Goal: Use online tool/utility: Utilize a website feature to perform a specific function

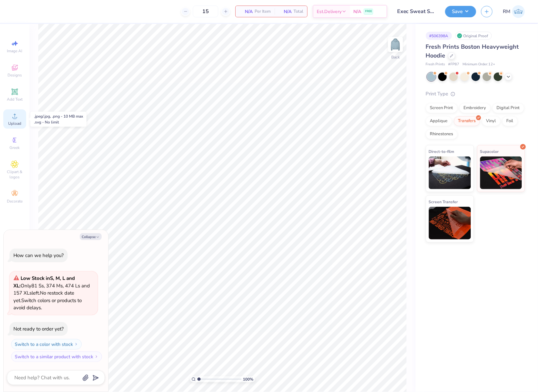
click at [21, 118] on div "Upload" at bounding box center [14, 119] width 23 height 19
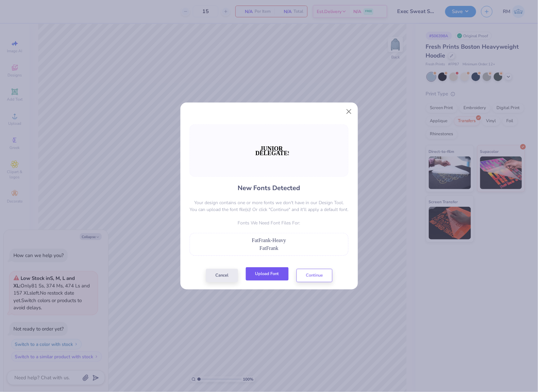
click at [280, 273] on button "Upload Font" at bounding box center [267, 274] width 43 height 13
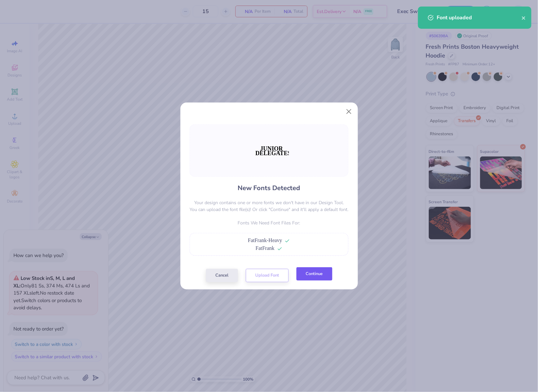
click at [315, 278] on button "Continue" at bounding box center [315, 274] width 36 height 13
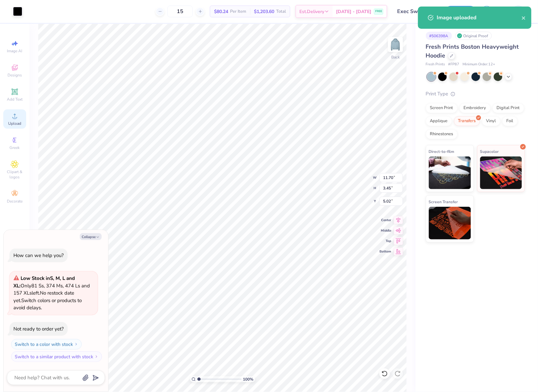
click at [12, 117] on icon at bounding box center [15, 116] width 8 height 8
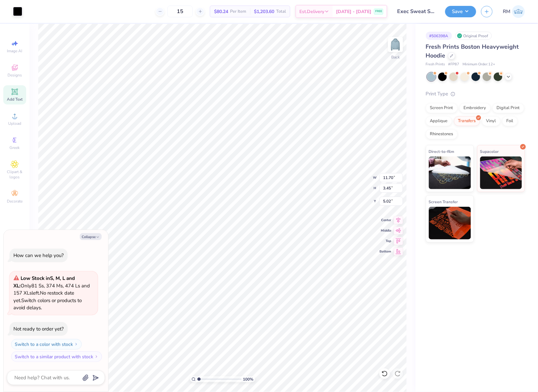
click at [19, 95] on div "Add Text" at bounding box center [14, 94] width 23 height 19
type textarea "x"
type input "7.05"
type input "2.04"
type input "5.73"
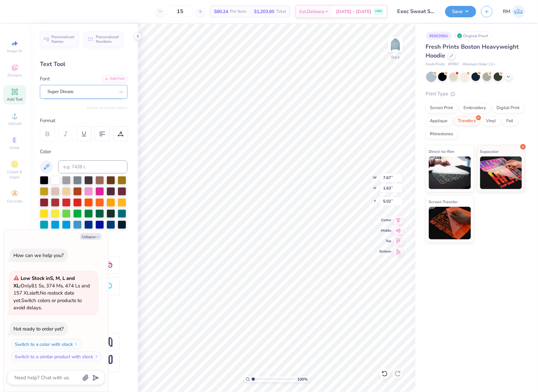
click at [73, 92] on div "Super Dream" at bounding box center [81, 92] width 69 height 10
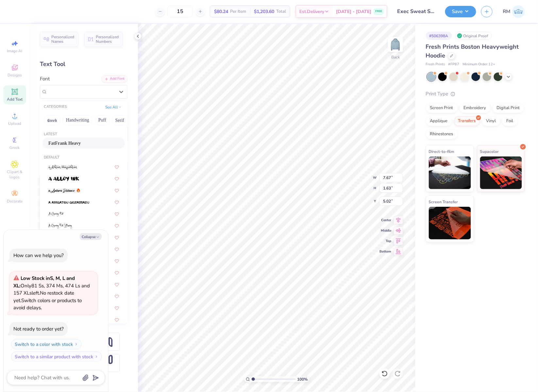
click at [82, 142] on div "FatFrank Heavy" at bounding box center [83, 143] width 71 height 7
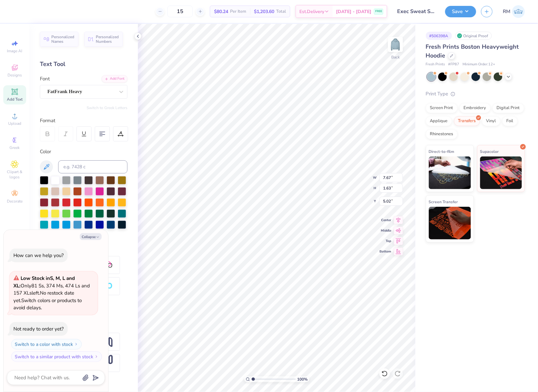
type textarea "x"
type input "7.63"
type input "1.64"
type input "5.18"
click at [91, 94] on div "Super Dream" at bounding box center [81, 92] width 69 height 10
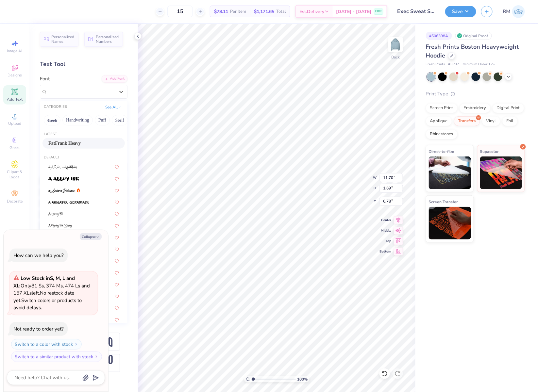
click at [89, 144] on div "FatFrank Heavy" at bounding box center [83, 143] width 71 height 7
type textarea "x"
type input "11.48"
type input "1.64"
type input "6.97"
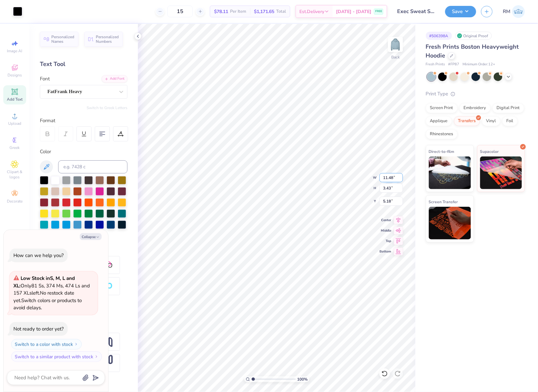
click at [394, 177] on input "11.48" at bounding box center [392, 177] width 24 height 9
click at [393, 189] on input "3.43" at bounding box center [392, 188] width 24 height 9
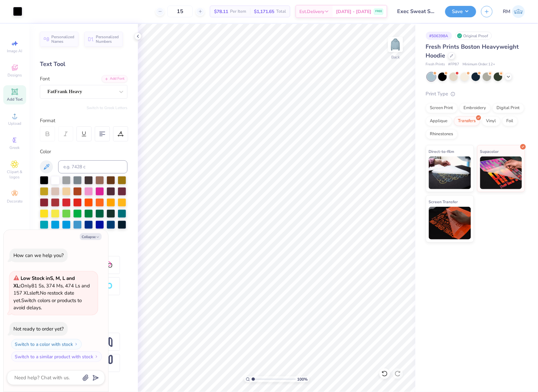
type textarea "x"
click at [382, 179] on input "11.48" at bounding box center [392, 177] width 24 height 9
type input "3.5"
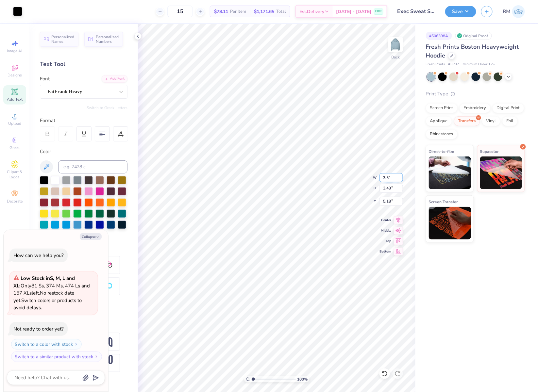
type textarea "x"
type input "3.50"
type input "1.05"
type input "6.37"
type textarea "x"
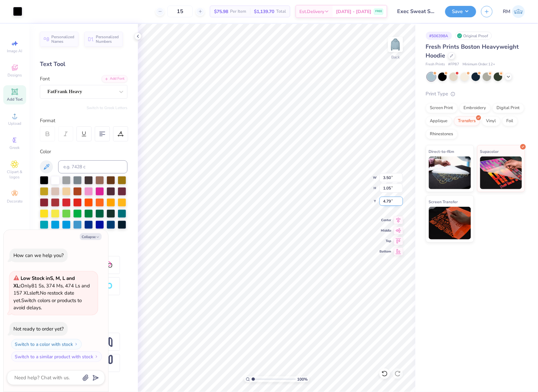
click at [389, 199] on input "4.79" at bounding box center [392, 201] width 24 height 9
type input "3"
type textarea "x"
type input "3.00"
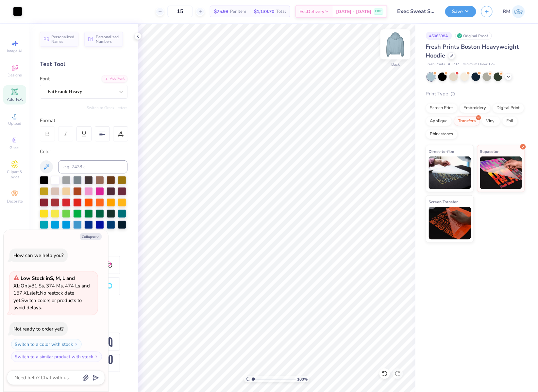
click at [398, 48] on img at bounding box center [396, 44] width 26 height 26
click at [15, 122] on span "Upload" at bounding box center [14, 123] width 13 height 5
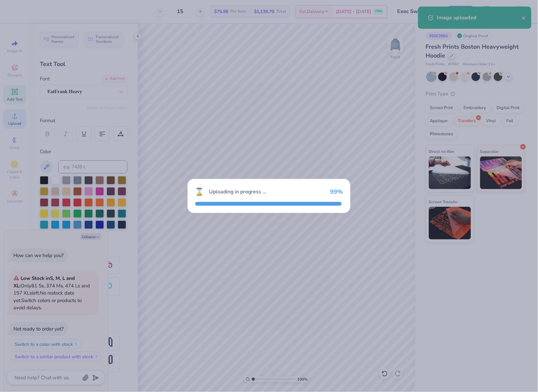
type textarea "x"
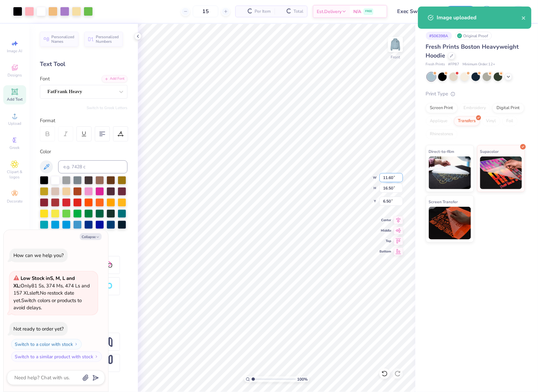
click at [387, 179] on input "11.60" at bounding box center [392, 177] width 24 height 9
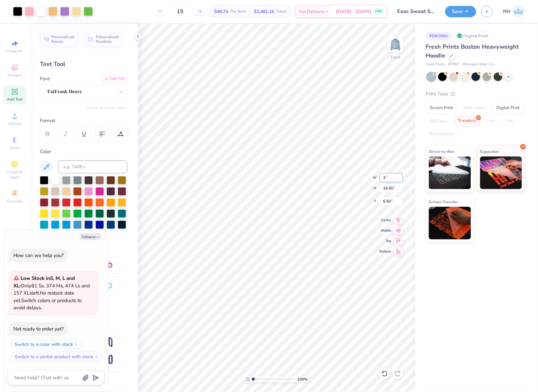
click at [373, 174] on div "100 % Front W 3 3 " H 16.50 16.50 " Y 6.50 6.50 " Center Middle Top Bottom" at bounding box center [277, 208] width 278 height 369
type input "3"
type textarea "x"
click at [388, 192] on input "16.50" at bounding box center [392, 188] width 24 height 9
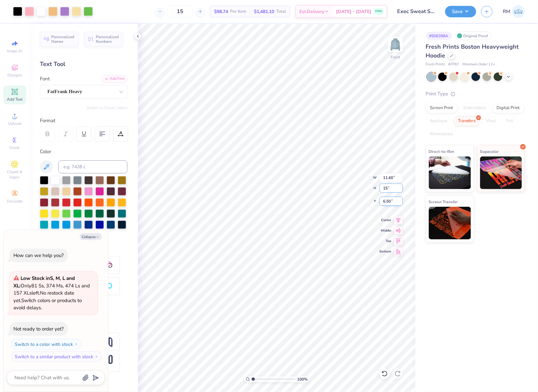
type input "15"
click at [388, 200] on input "6.50" at bounding box center [392, 201] width 24 height 9
type textarea "x"
type input "10.55"
type input "15.00"
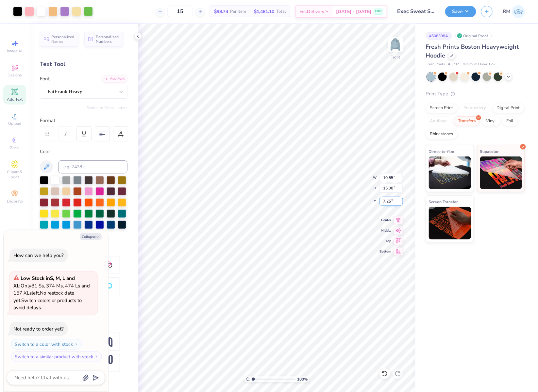
click at [388, 200] on input "7.25" at bounding box center [392, 201] width 24 height 9
type input "6"
type textarea "x"
type input "6.00"
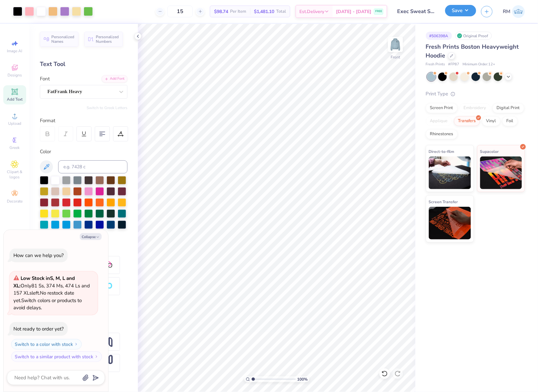
click at [458, 7] on button "Save" at bounding box center [460, 10] width 31 height 11
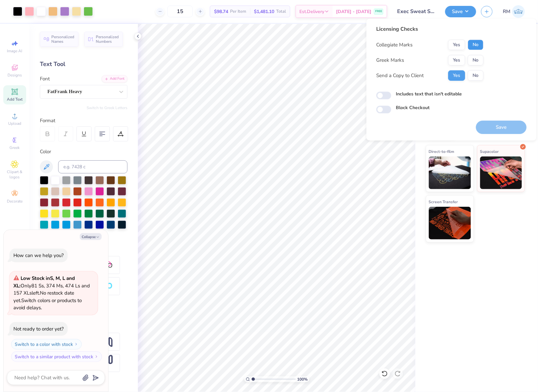
click at [482, 43] on button "No" at bounding box center [476, 45] width 16 height 10
click at [479, 61] on button "No" at bounding box center [476, 60] width 16 height 10
click at [512, 127] on button "Save" at bounding box center [501, 127] width 51 height 13
type textarea "x"
